Goal: Transaction & Acquisition: Subscribe to service/newsletter

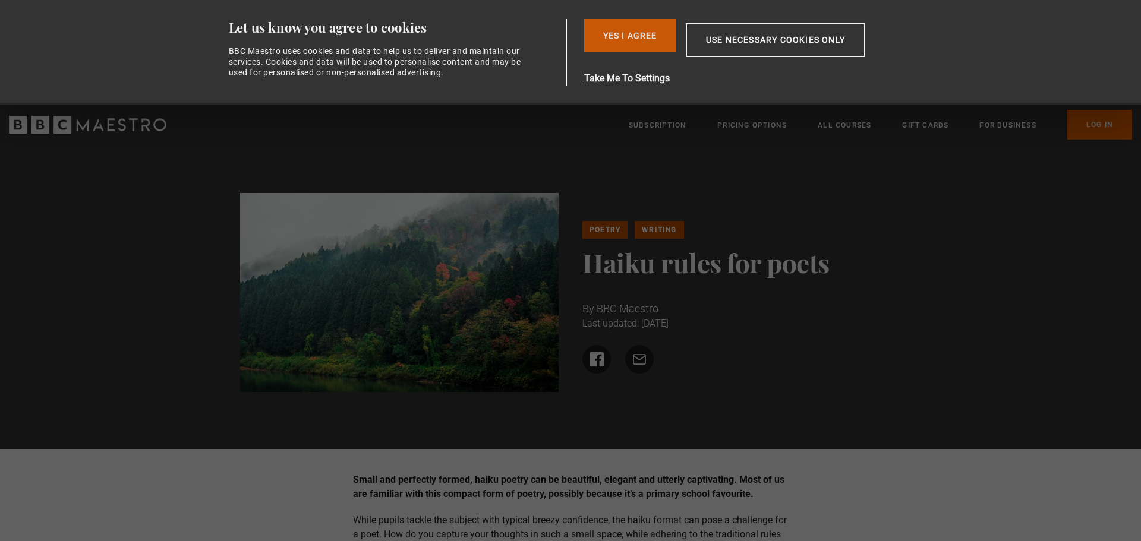
click at [639, 20] on button "Yes I Agree" at bounding box center [630, 35] width 92 height 33
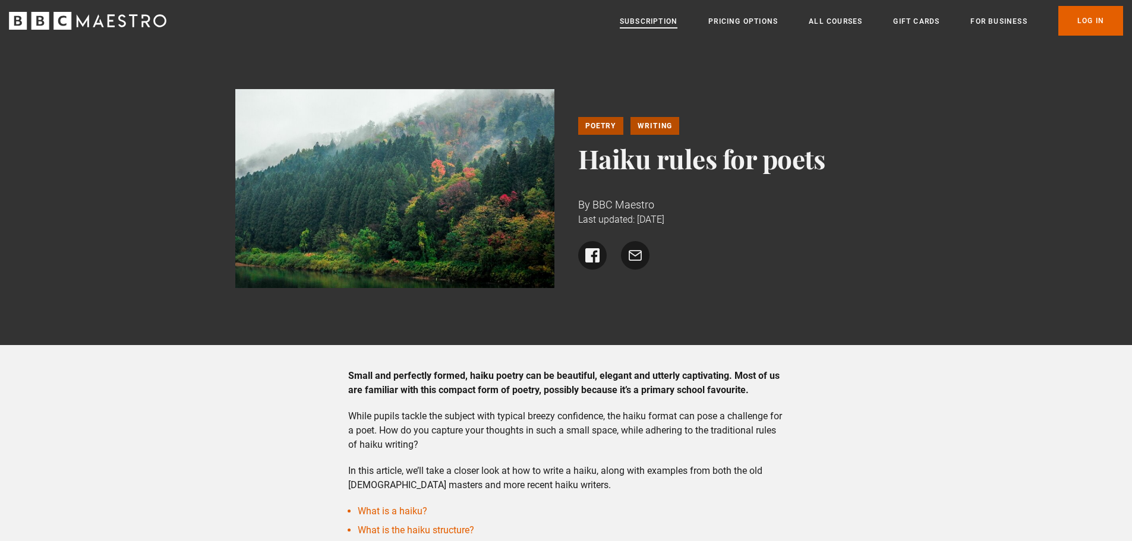
click at [668, 17] on link "Subscription" at bounding box center [649, 21] width 58 height 12
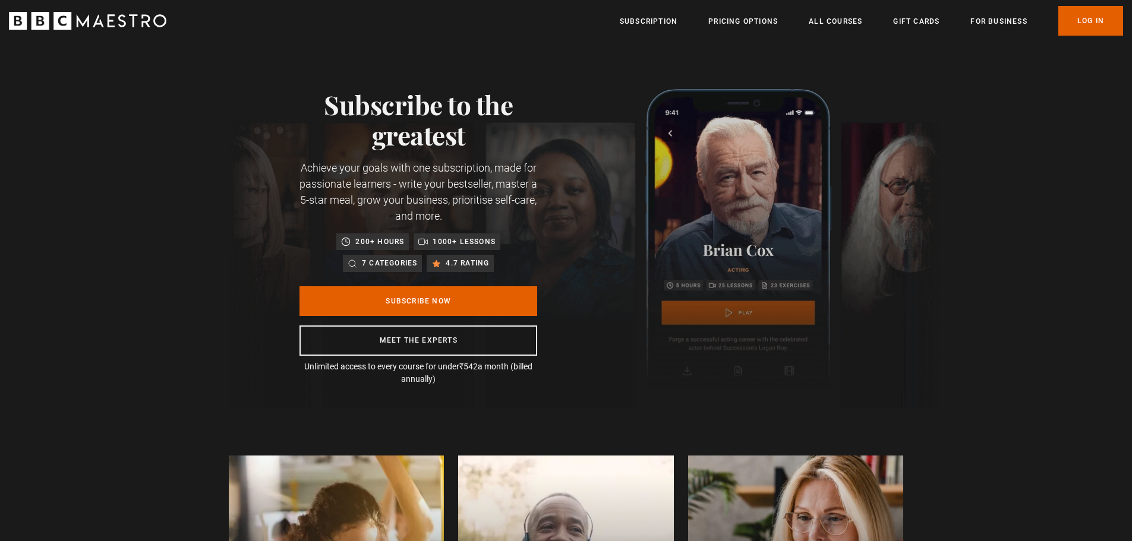
click at [833, 24] on link "All Courses" at bounding box center [835, 21] width 53 height 12
